Goal: Find specific page/section: Find specific page/section

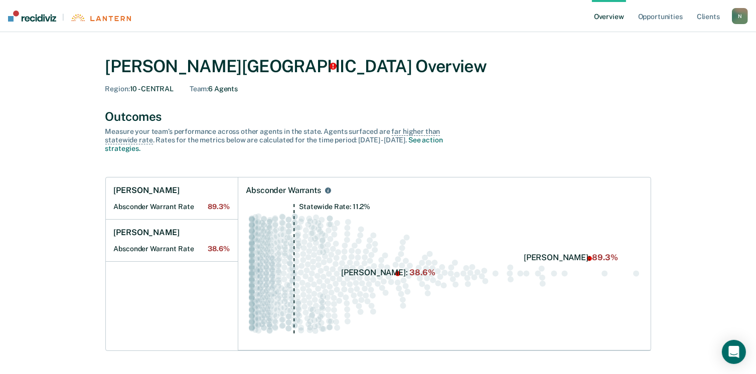
click at [619, 21] on link "Overview" at bounding box center [609, 16] width 34 height 32
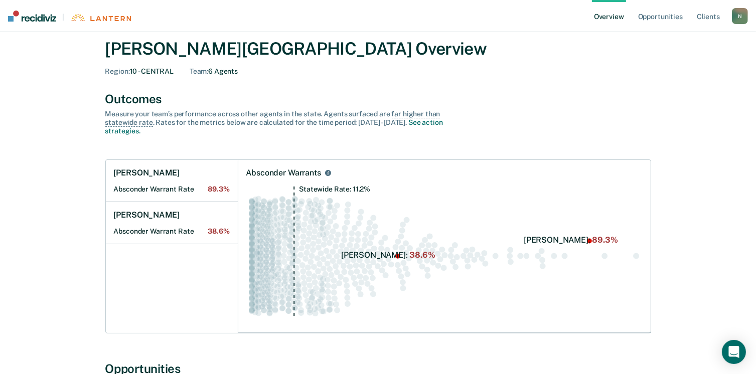
scroll to position [13, 0]
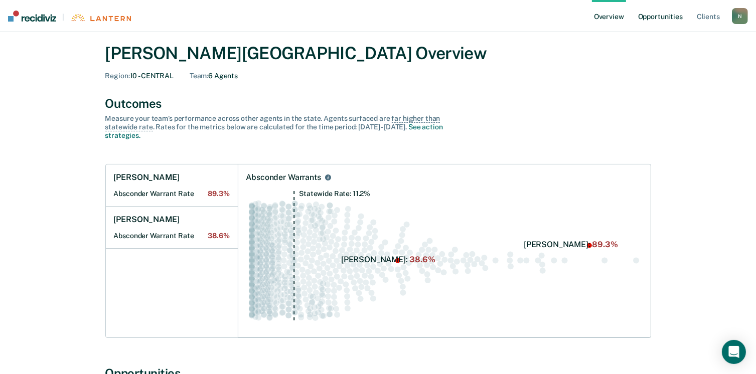
click at [653, 18] on link "Opportunities" at bounding box center [660, 16] width 49 height 32
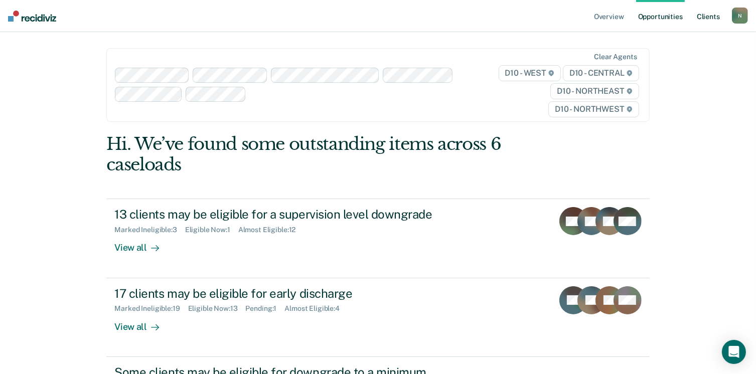
click at [712, 21] on link "Client s" at bounding box center [708, 16] width 27 height 32
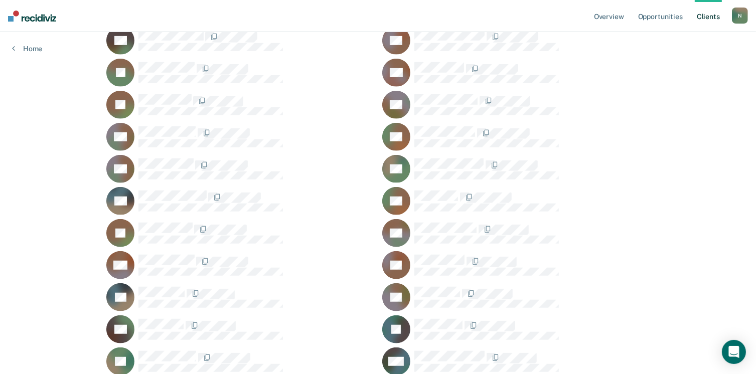
scroll to position [451, 0]
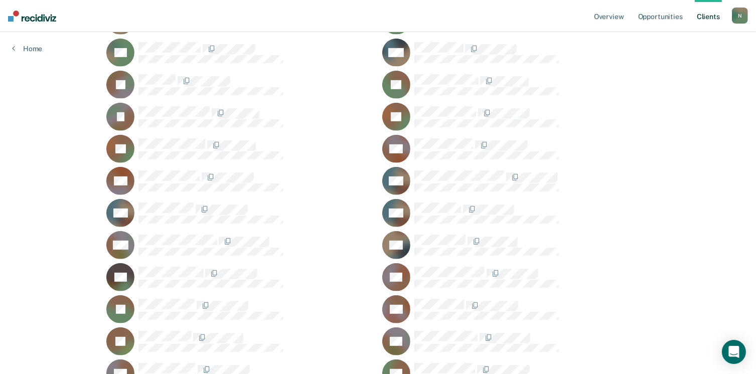
click at [702, 21] on link "Client s" at bounding box center [708, 16] width 27 height 32
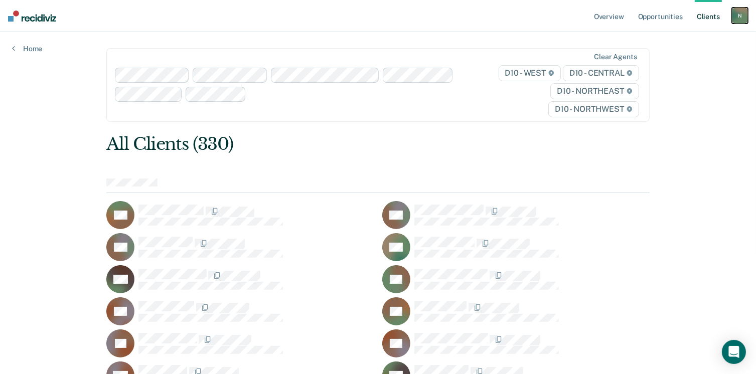
click at [739, 18] on div "N" at bounding box center [740, 16] width 16 height 16
